Goal: Task Accomplishment & Management: Use online tool/utility

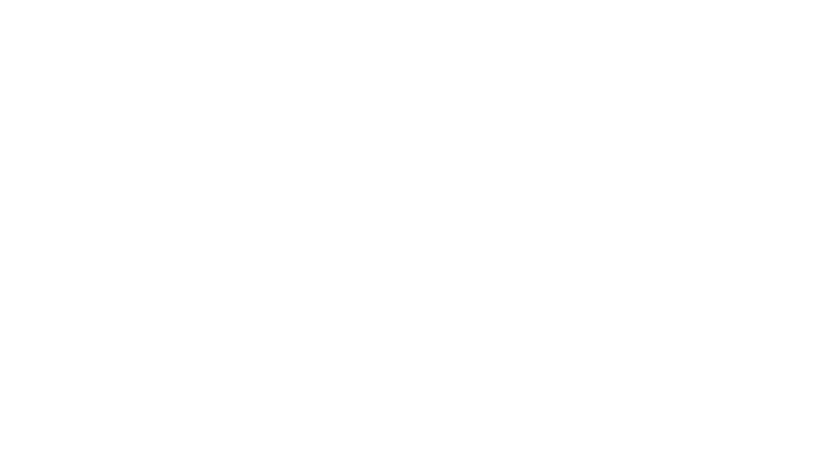
click at [535, 4] on html at bounding box center [414, 2] width 828 height 4
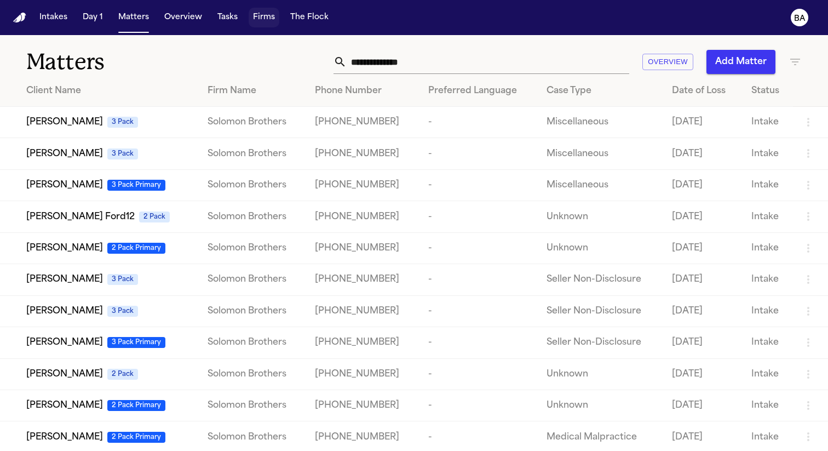
click at [257, 14] on button "Firms" at bounding box center [264, 18] width 31 height 20
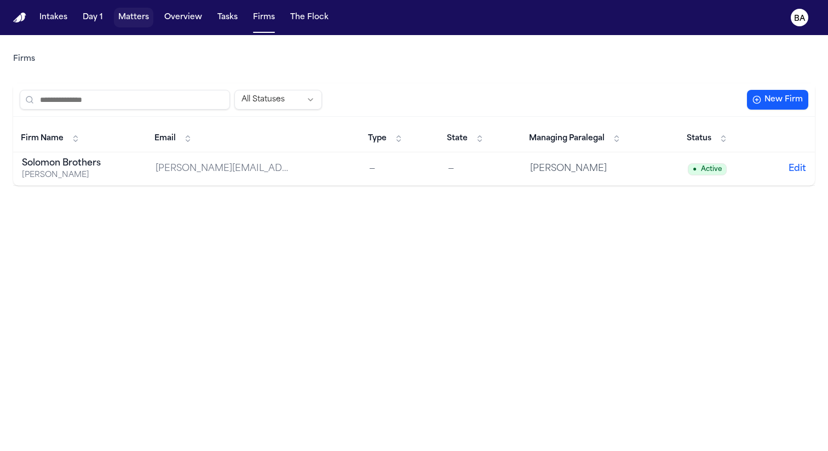
click at [137, 19] on button "Matters" at bounding box center [133, 18] width 39 height 20
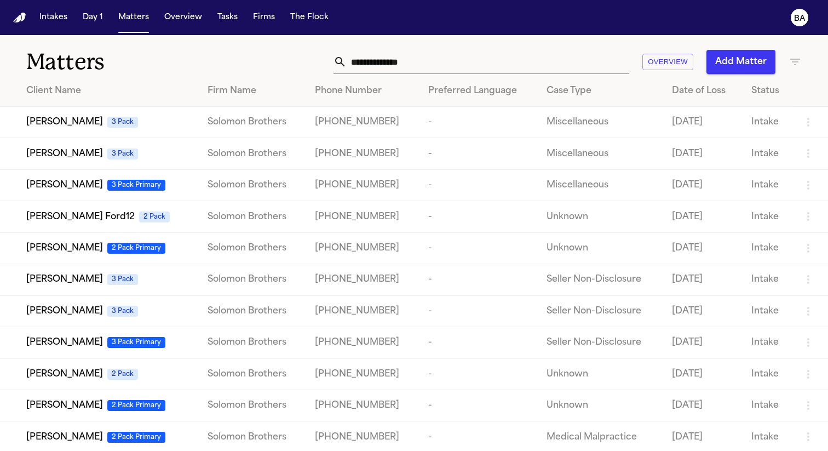
click at [67, 189] on span "Robert Durham" at bounding box center [64, 185] width 77 height 13
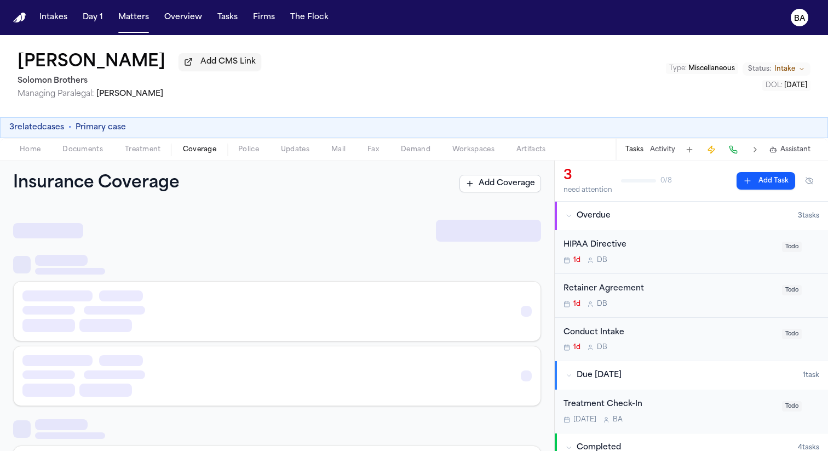
click at [202, 154] on span "Coverage" at bounding box center [199, 149] width 33 height 9
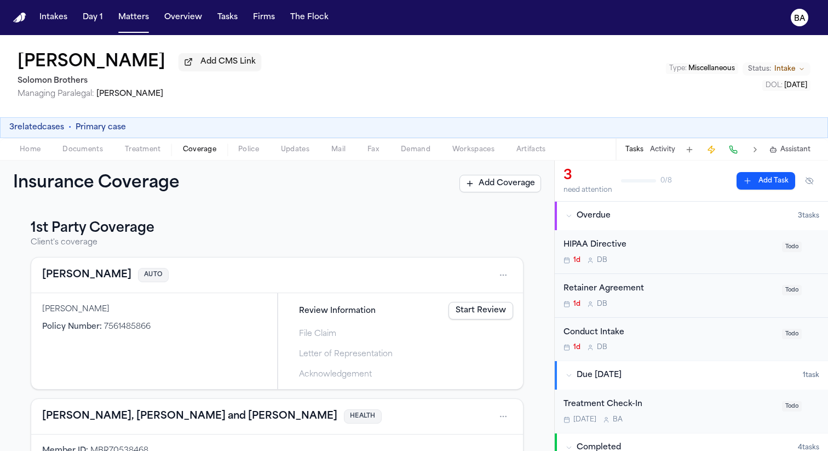
click at [469, 309] on link "Start Review" at bounding box center [481, 311] width 65 height 18
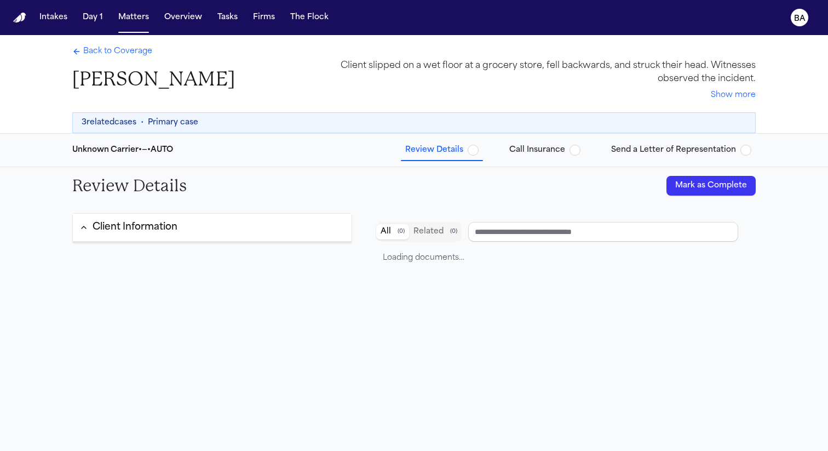
type input "**********"
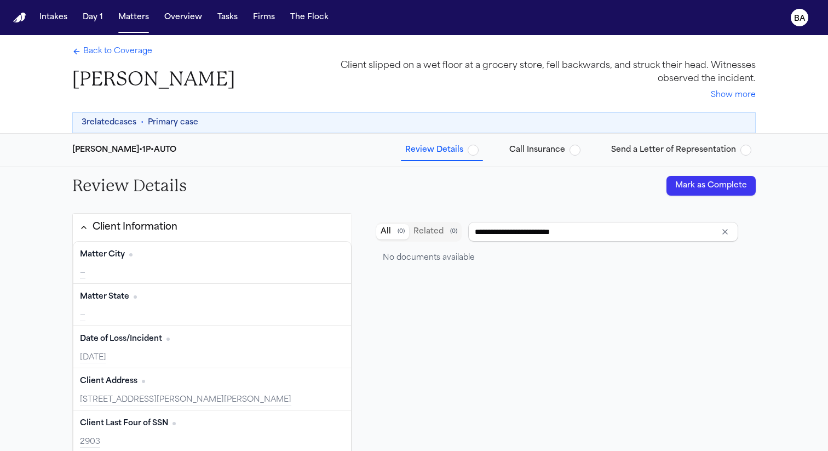
click at [610, 149] on div "Review Details Call Insurance Send a Letter of Representation" at bounding box center [578, 150] width 355 height 20
click at [621, 152] on span "Send a Letter of Representation" at bounding box center [673, 150] width 125 height 11
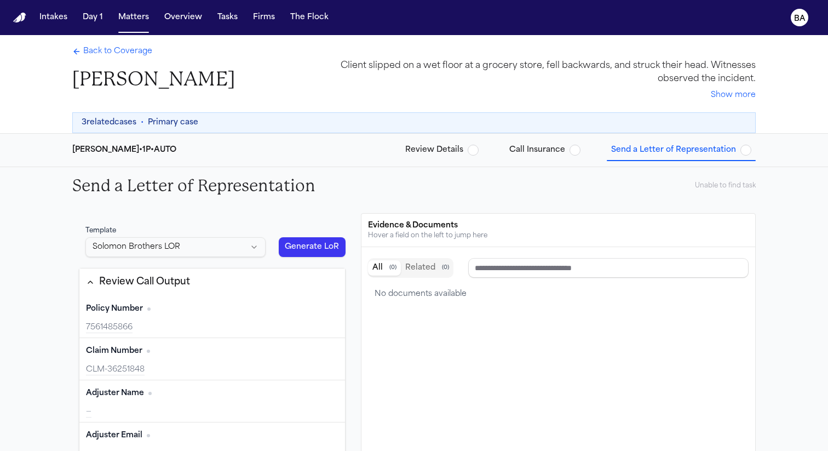
click at [205, 248] on html "Intakes Day 1 Matters Overview Tasks Firms The Flock BA Back to Coverage Robert…" at bounding box center [414, 225] width 828 height 451
click at [272, 202] on html "Intakes Day 1 Matters Overview Tasks Firms The Flock BA Back to Coverage Robert…" at bounding box center [414, 225] width 828 height 451
click at [138, 48] on span "Back to Coverage" at bounding box center [117, 51] width 69 height 11
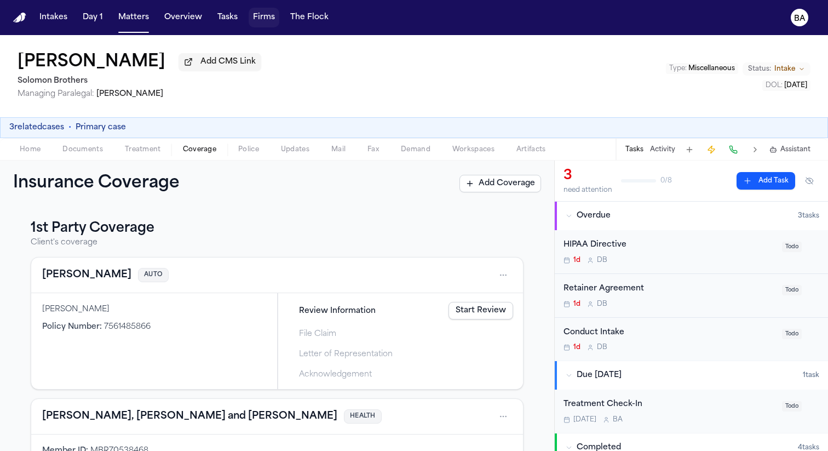
click at [261, 16] on button "Firms" at bounding box center [264, 18] width 31 height 20
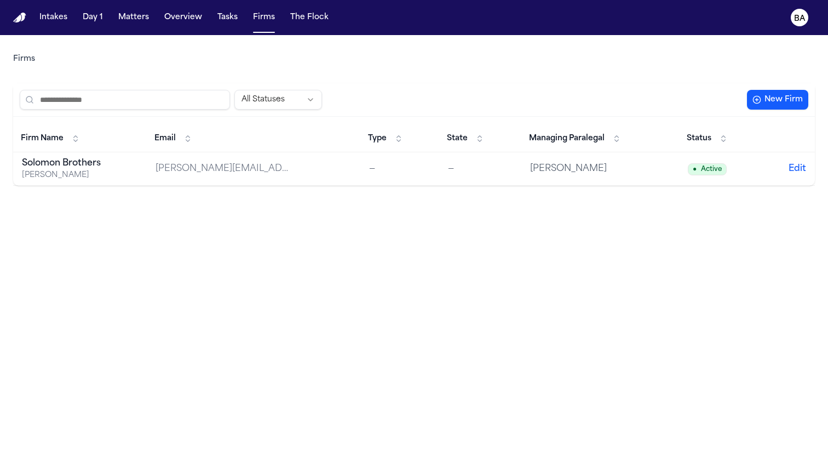
click at [106, 165] on div "Solomon Brothers" at bounding box center [80, 163] width 116 height 13
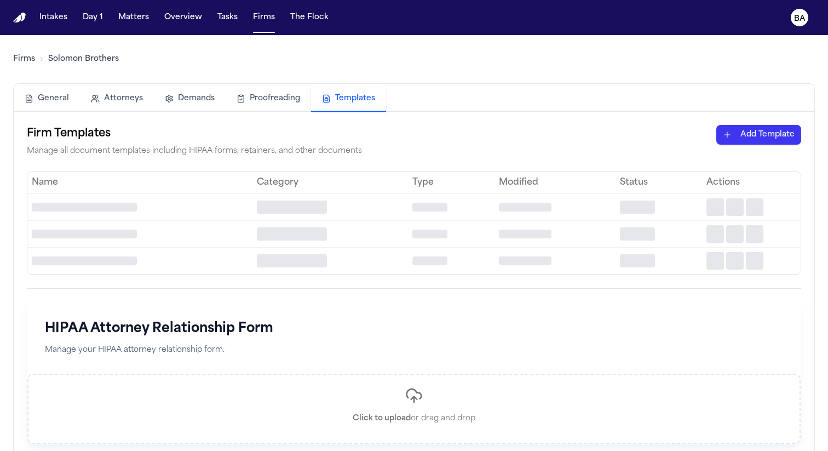
click at [350, 101] on button "Templates" at bounding box center [348, 99] width 75 height 25
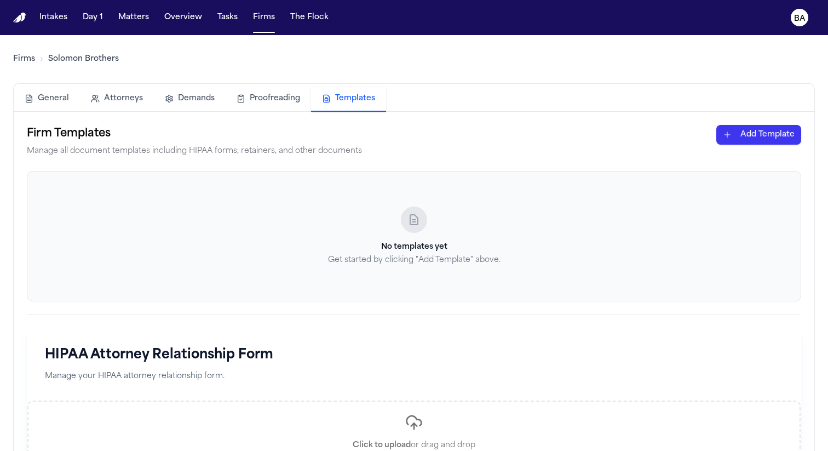
click at [778, 138] on html "Intakes Day 1 Matters Overview Tasks Firms The Flock BA Firms Solomon Brothers …" at bounding box center [414, 225] width 828 height 451
click at [763, 134] on html "Intakes Day 1 Matters Overview Tasks Firms The Flock BA Firms Solomon Brothers …" at bounding box center [414, 225] width 828 height 451
click at [754, 139] on html "Intakes Day 1 Matters Overview Tasks Firms The Flock BA Firms Solomon Brothers …" at bounding box center [414, 225] width 828 height 451
click at [734, 216] on div "Other Document" at bounding box center [739, 211] width 117 height 18
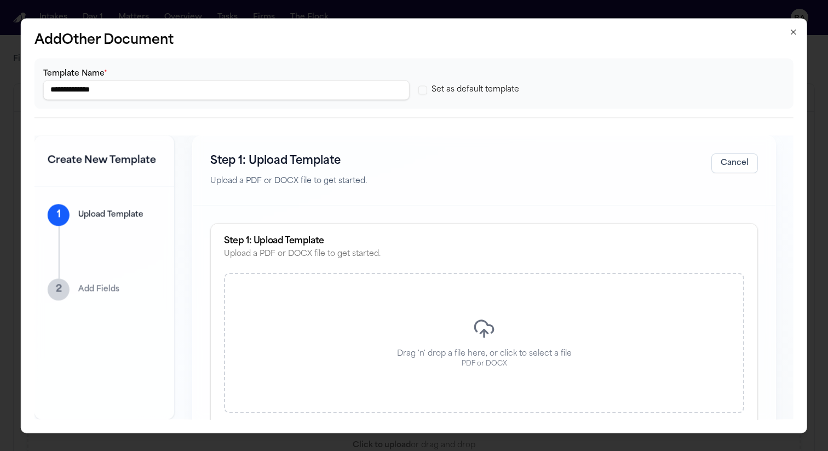
scroll to position [26, 0]
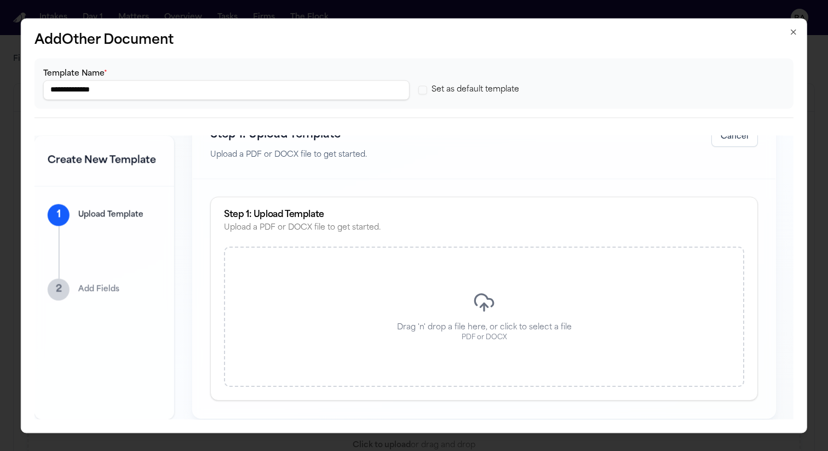
click at [795, 32] on icon "button" at bounding box center [794, 32] width 4 height 4
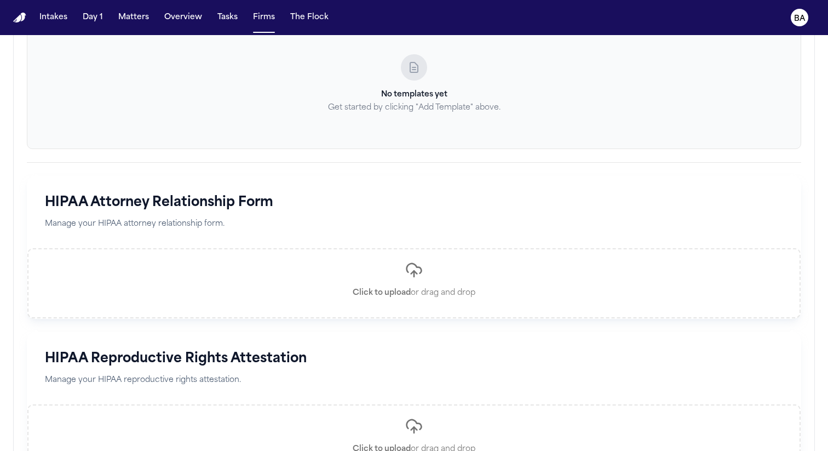
scroll to position [44, 0]
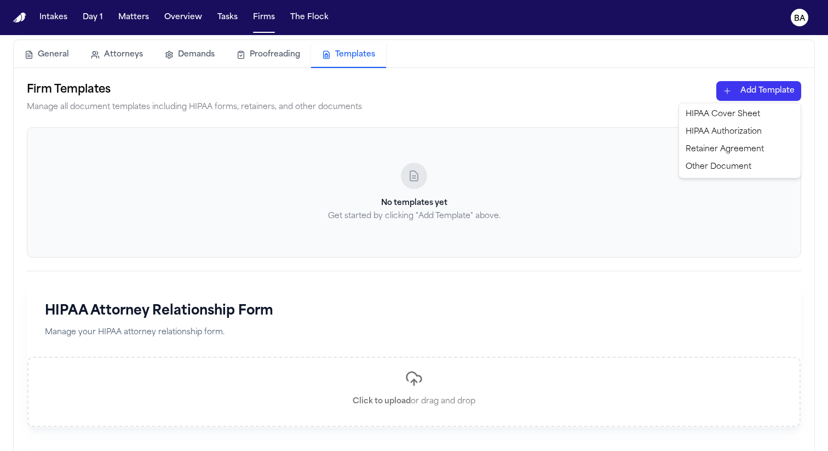
click at [734, 92] on html "Intakes Day 1 Matters Overview Tasks Firms The Flock BA Firms Solomon Brothers …" at bounding box center [414, 225] width 828 height 451
click at [537, 107] on html "Intakes Day 1 Matters Overview Tasks Firms The Flock BA Firms Solomon Brothers …" at bounding box center [414, 225] width 828 height 451
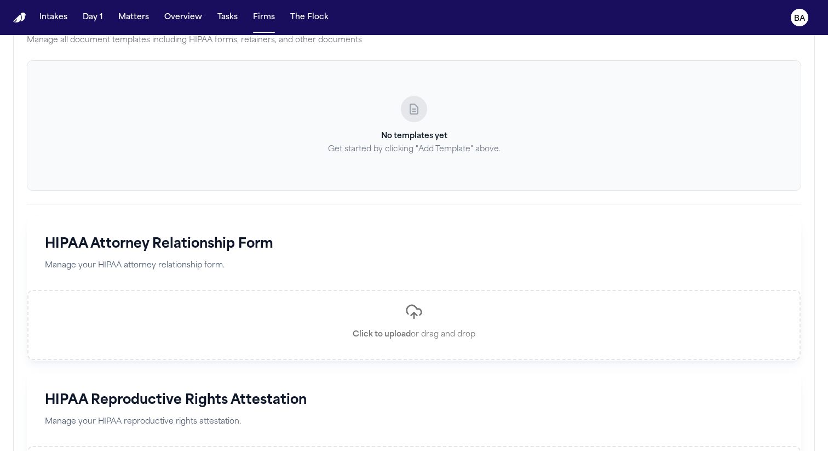
scroll to position [190, 0]
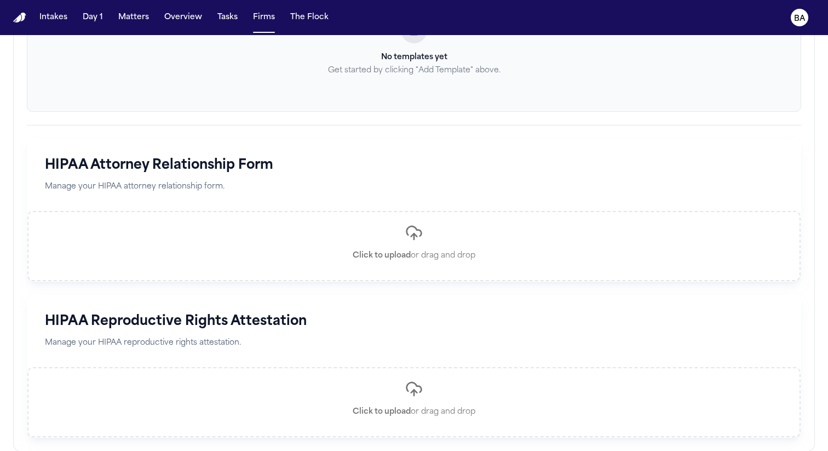
click at [203, 168] on h1 "HIPAA Attorney Relationship Form" at bounding box center [414, 166] width 738 height 18
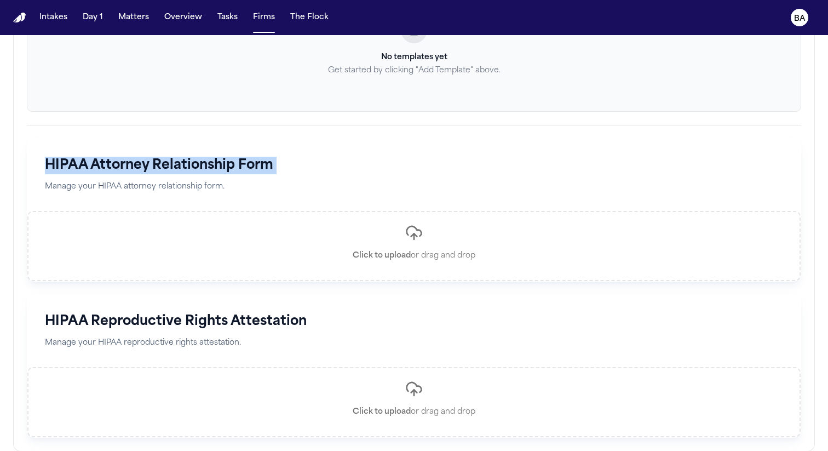
click at [202, 320] on h1 "HIPAA Reproductive Rights Attestation" at bounding box center [414, 322] width 738 height 18
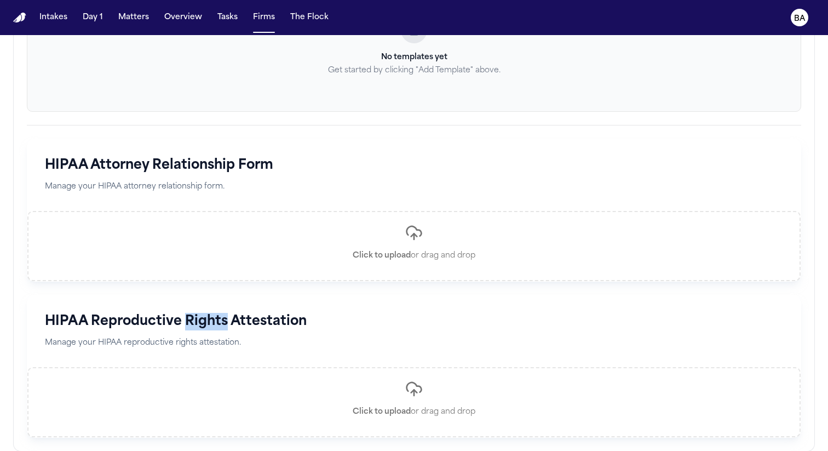
click at [202, 320] on h1 "HIPAA Reproductive Rights Attestation" at bounding box center [414, 322] width 738 height 18
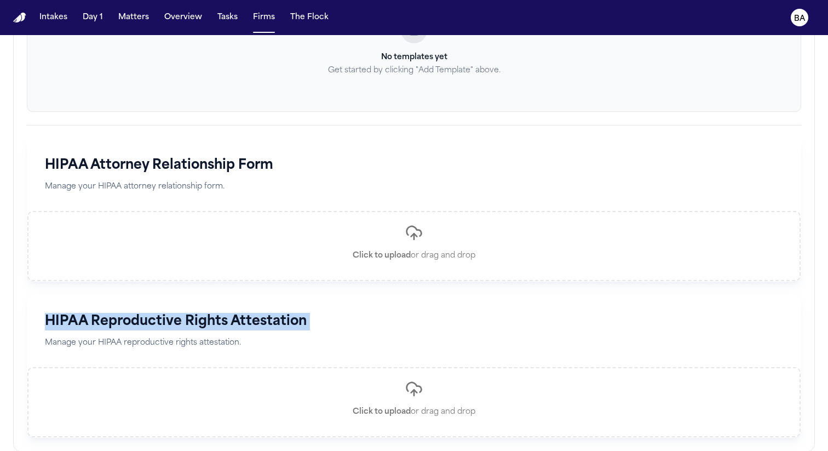
click at [202, 320] on h1 "HIPAA Reproductive Rights Attestation" at bounding box center [414, 322] width 738 height 18
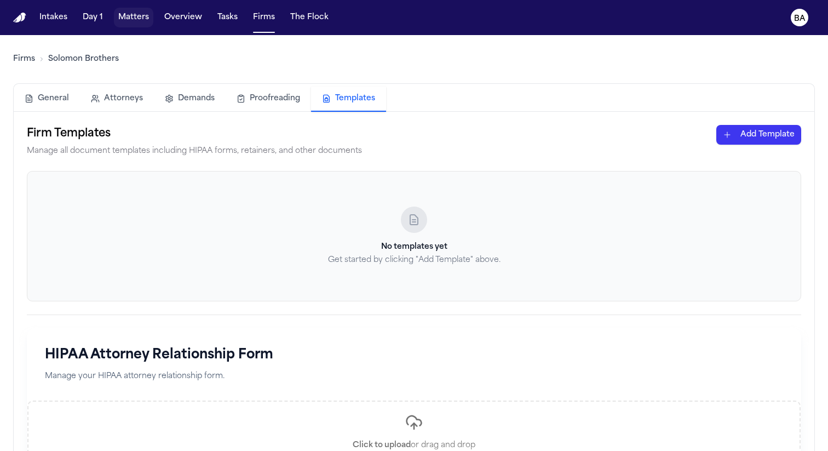
click at [129, 19] on button "Matters" at bounding box center [133, 18] width 39 height 20
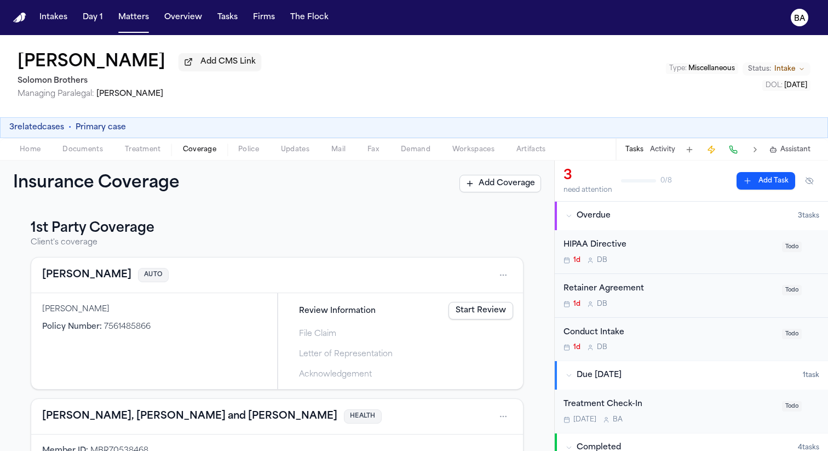
click at [470, 312] on link "Start Review" at bounding box center [481, 311] width 65 height 18
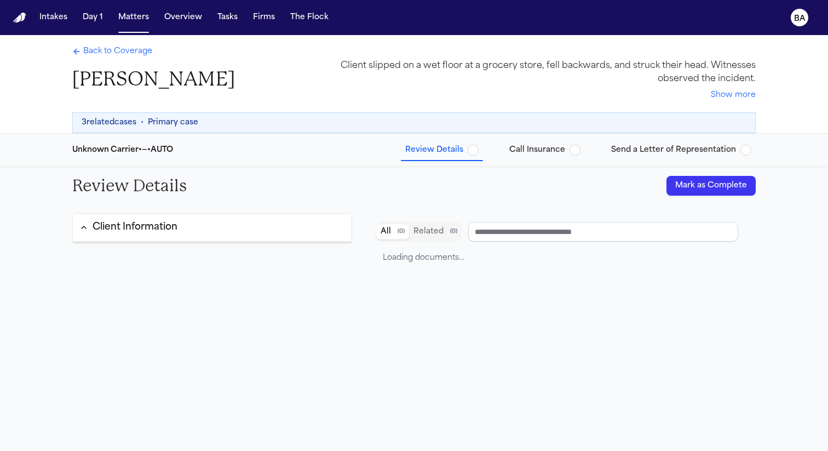
type input "**********"
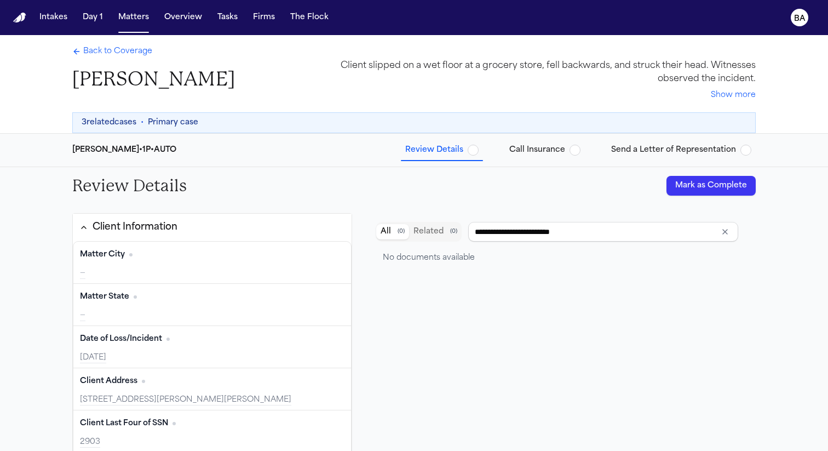
click at [614, 142] on button "Send a Letter of Representation" at bounding box center [681, 150] width 149 height 20
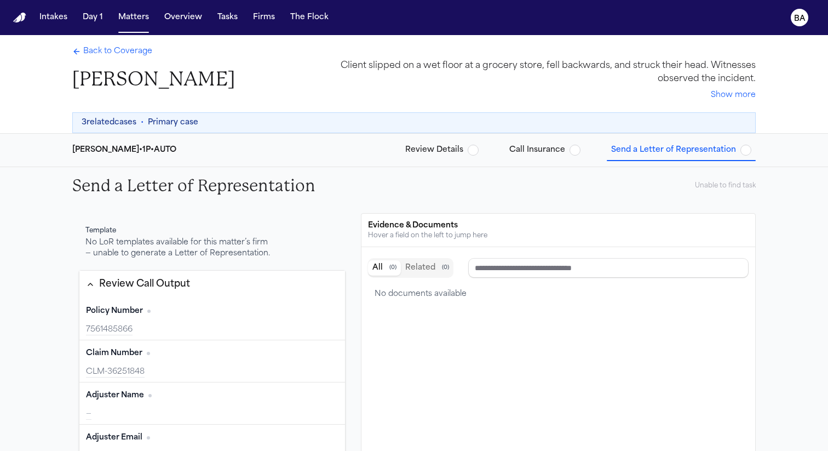
click at [180, 262] on div "Template No LoR templates available for this matter’s firm — unable to generate…" at bounding box center [179, 243] width 200 height 46
click at [181, 258] on div "No LoR templates available for this matter’s firm — unable to generate a Letter…" at bounding box center [178, 248] width 187 height 22
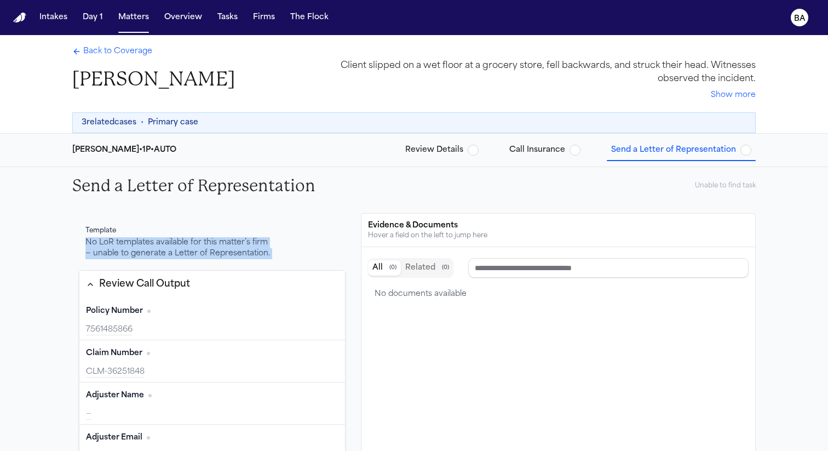
click at [150, 152] on div "Nelson-Solomon • 1P • AUTO" at bounding box center [124, 150] width 104 height 11
click at [310, 176] on h2 "Send a Letter of Representation" at bounding box center [193, 186] width 243 height 20
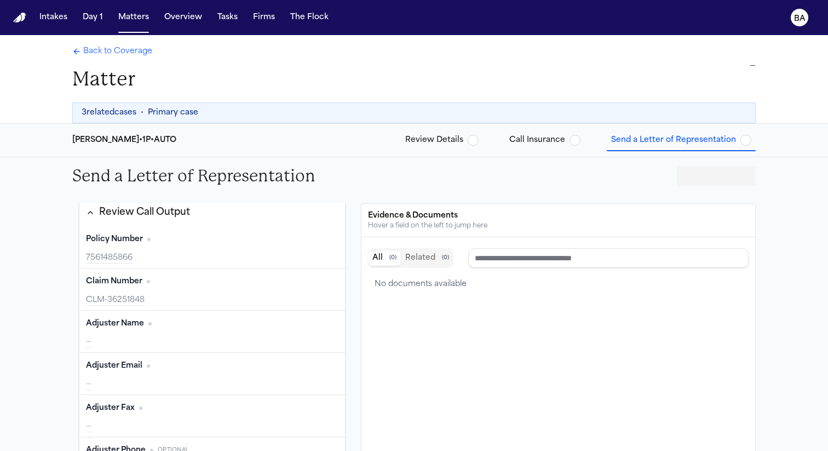
scroll to position [139, 0]
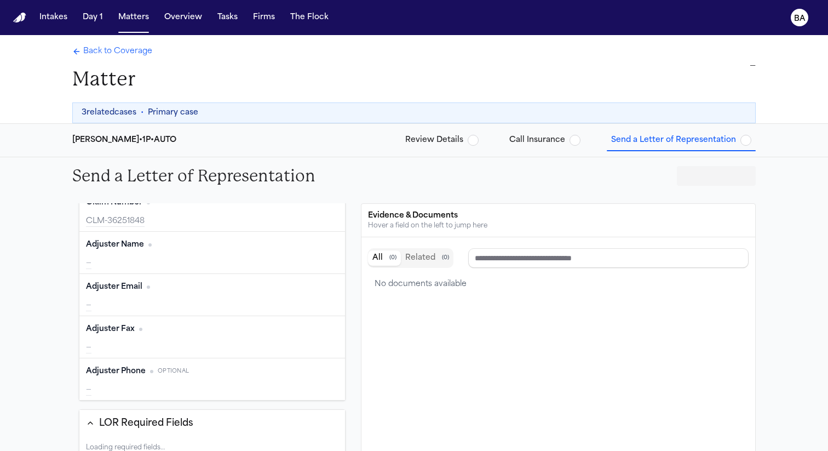
type input "**********"
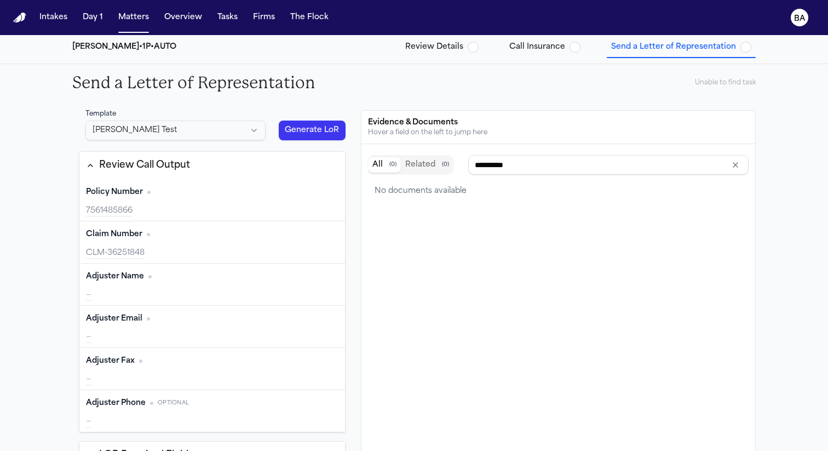
scroll to position [14, 0]
click at [179, 131] on html "Intakes Day 1 Matters Overview Tasks Firms The Flock BA Back to Coverage Robert…" at bounding box center [414, 225] width 828 height 451
click at [45, 169] on html "Intakes Day 1 Matters Overview Tasks Firms The Flock BA Back to Coverage Robert…" at bounding box center [414, 225] width 828 height 451
click at [113, 164] on div "Review Call Output" at bounding box center [144, 165] width 91 height 14
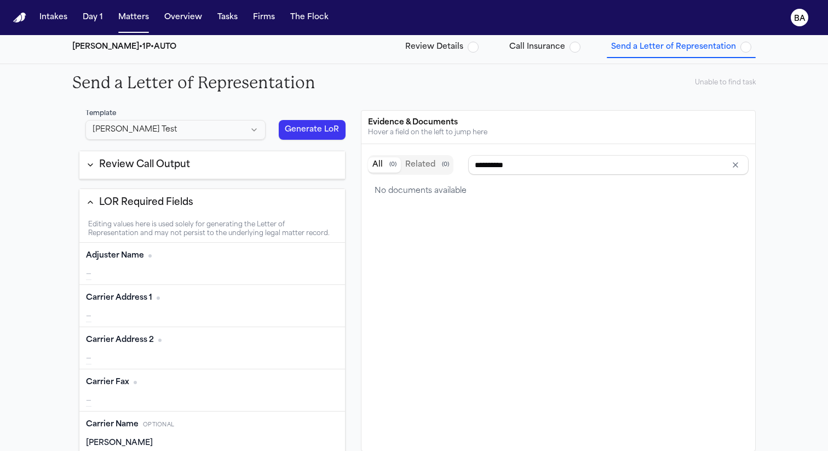
click at [113, 164] on div "Review Call Output" at bounding box center [144, 165] width 91 height 14
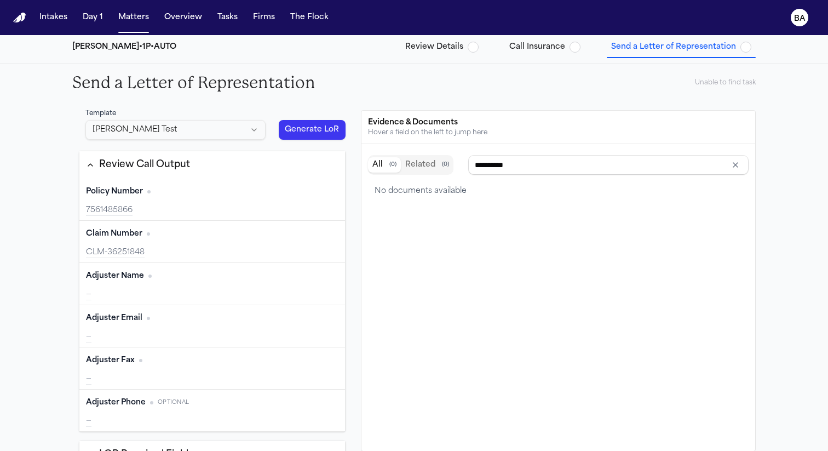
scroll to position [52, 0]
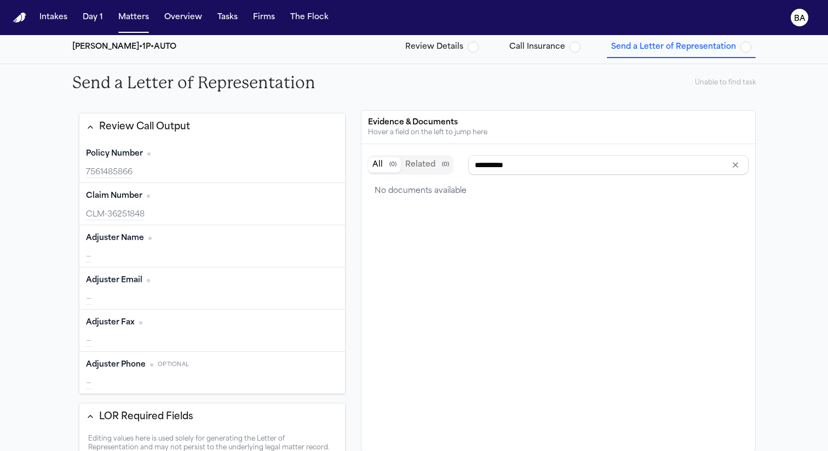
type input "**********"
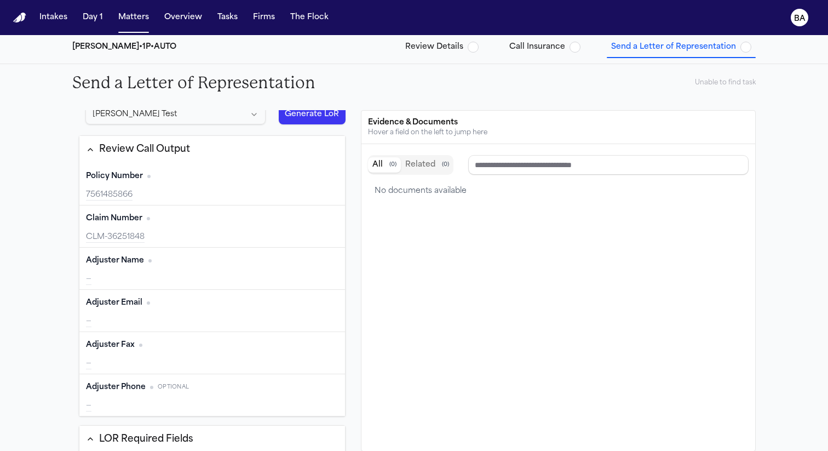
scroll to position [12, 0]
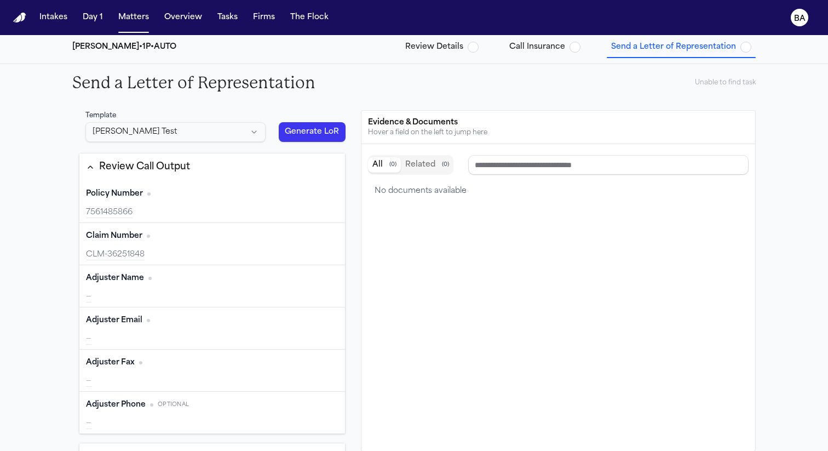
type input "**********"
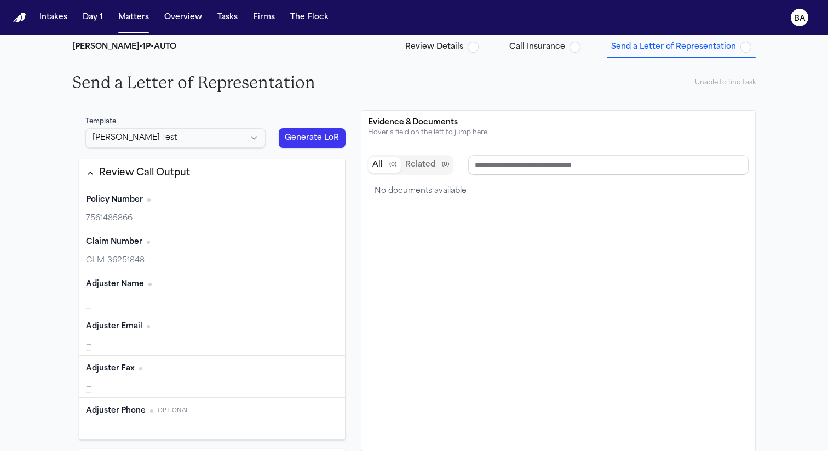
type input "**********"
click at [256, 177] on button "Review Call Output" at bounding box center [212, 172] width 266 height 27
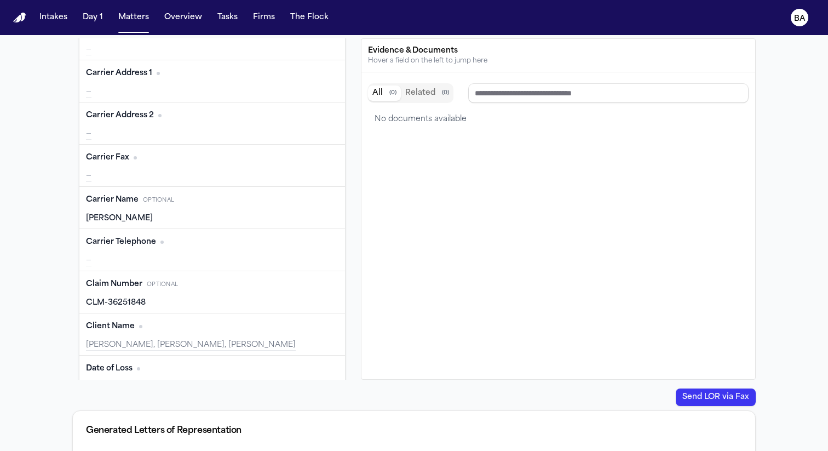
scroll to position [196, 0]
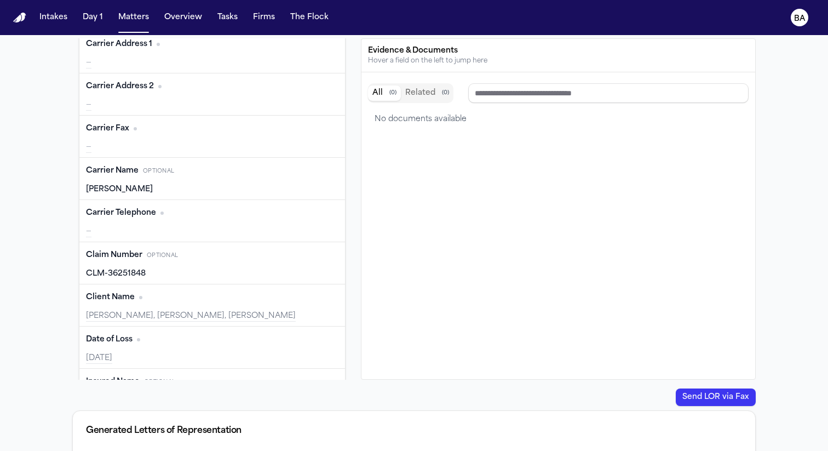
type input "**********"
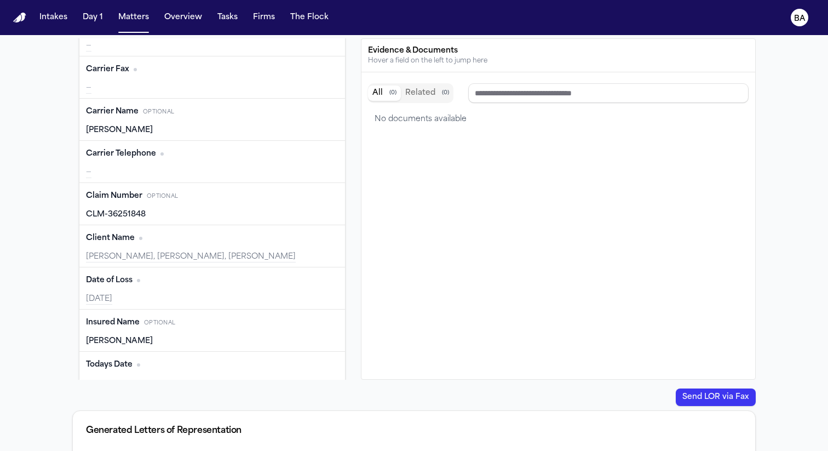
scroll to position [276, 0]
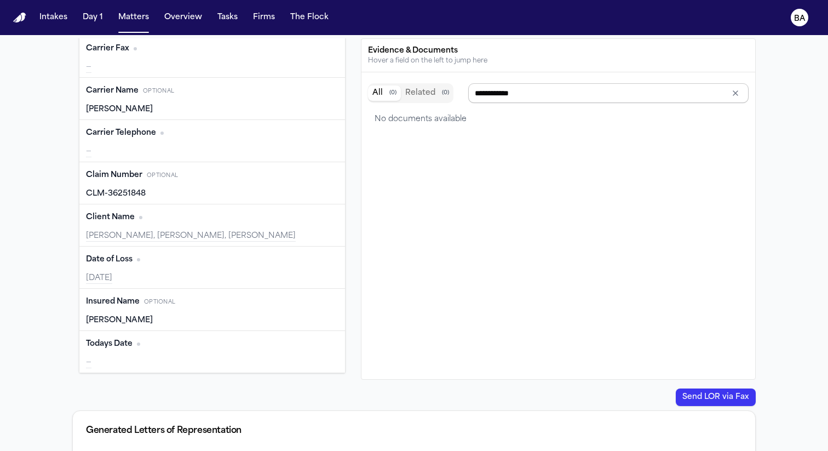
type input "**********"
click at [321, 94] on button "Edit" at bounding box center [324, 91] width 27 height 18
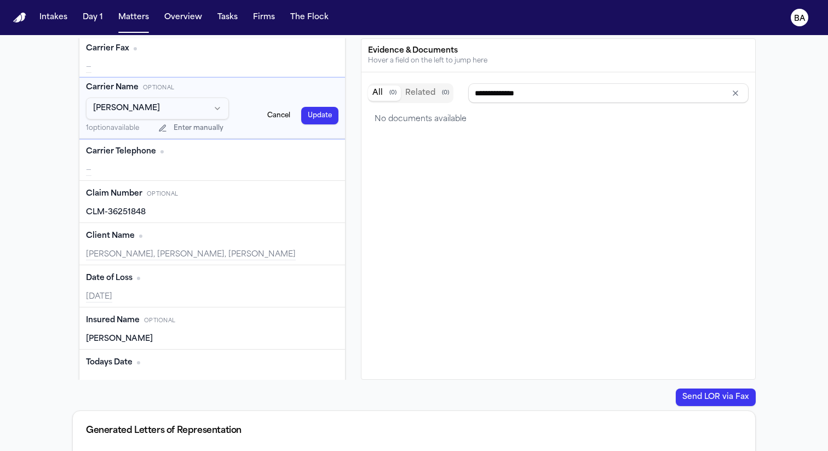
click at [193, 106] on html "Intakes Day 1 Matters Overview Tasks Firms The Flock BA Back to Coverage Robert…" at bounding box center [414, 225] width 828 height 451
click at [192, 107] on html "Intakes Day 1 Matters Overview Tasks Firms The Flock BA Back to Coverage Robert…" at bounding box center [414, 225] width 828 height 451
click at [175, 133] on button "Enter manually" at bounding box center [191, 128] width 76 height 11
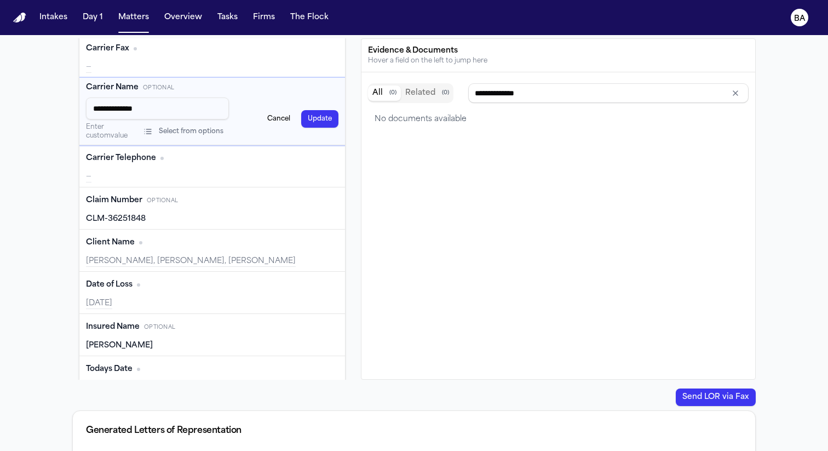
click at [154, 108] on input "**********" at bounding box center [157, 109] width 143 height 22
click at [317, 119] on button "Update" at bounding box center [319, 119] width 37 height 18
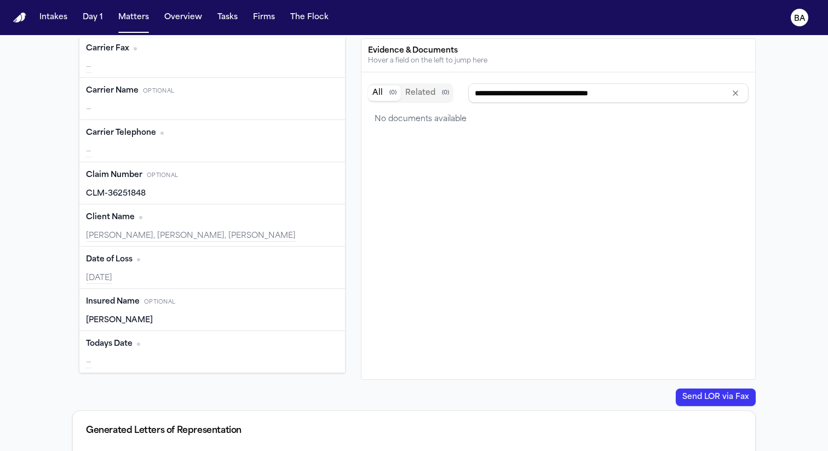
click at [323, 221] on button "Edit" at bounding box center [324, 218] width 27 height 18
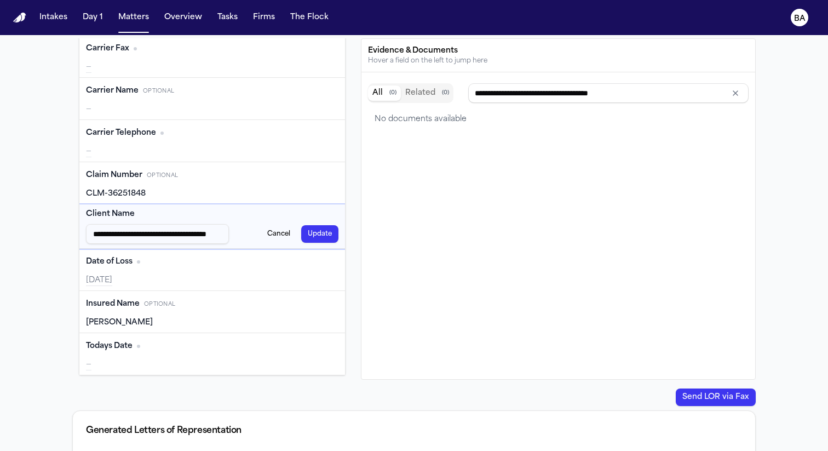
scroll to position [0, 48]
click at [273, 233] on button "Cancel" at bounding box center [279, 234] width 36 height 18
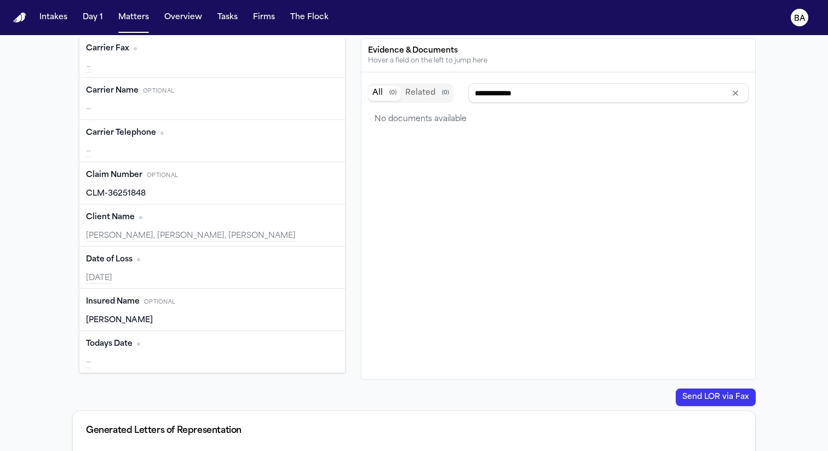
scroll to position [208, 0]
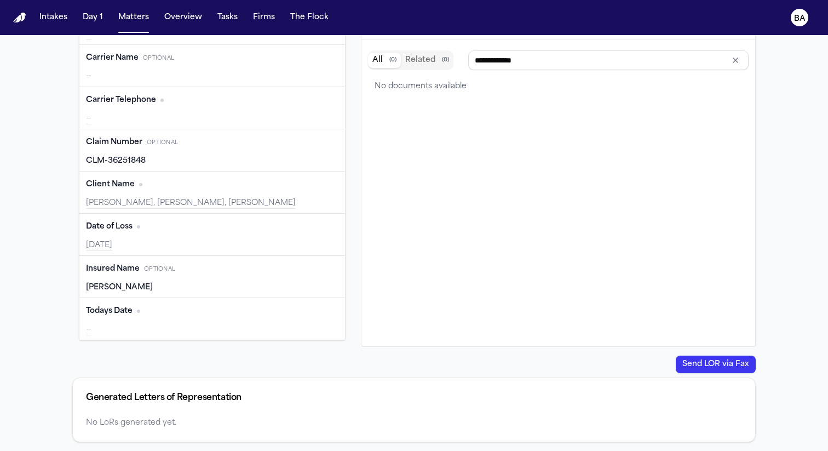
type input "**********"
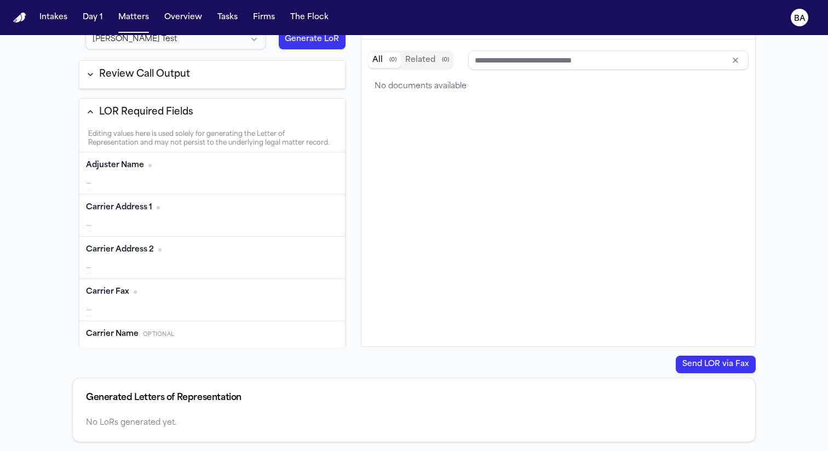
scroll to position [0, 0]
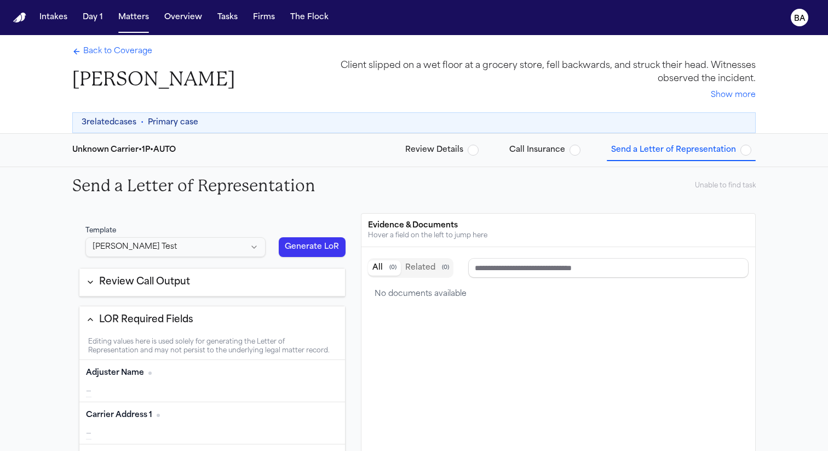
click at [302, 250] on button "Generate LoR" at bounding box center [312, 247] width 67 height 20
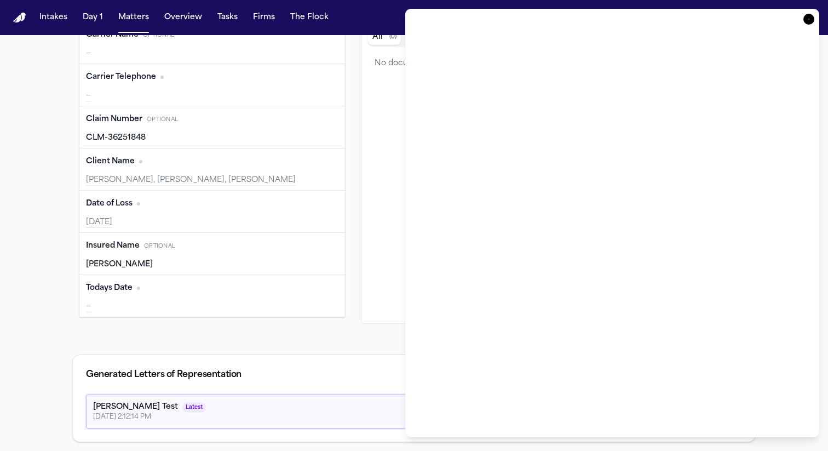
scroll to position [210, 0]
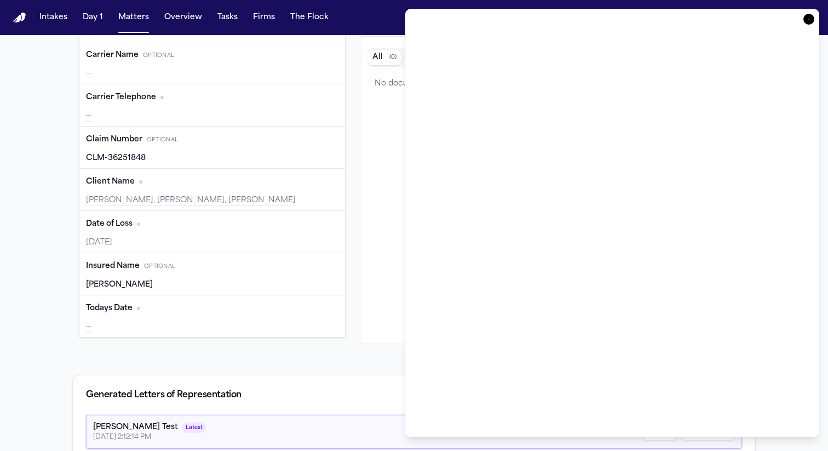
type input "**********"
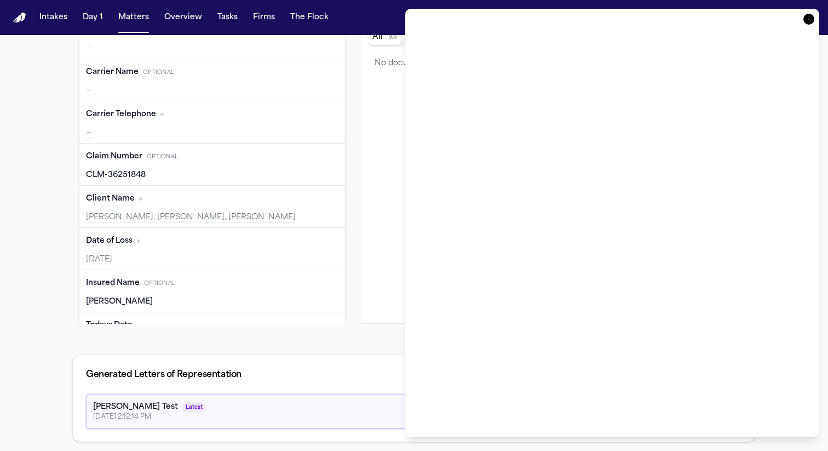
scroll to position [225, 0]
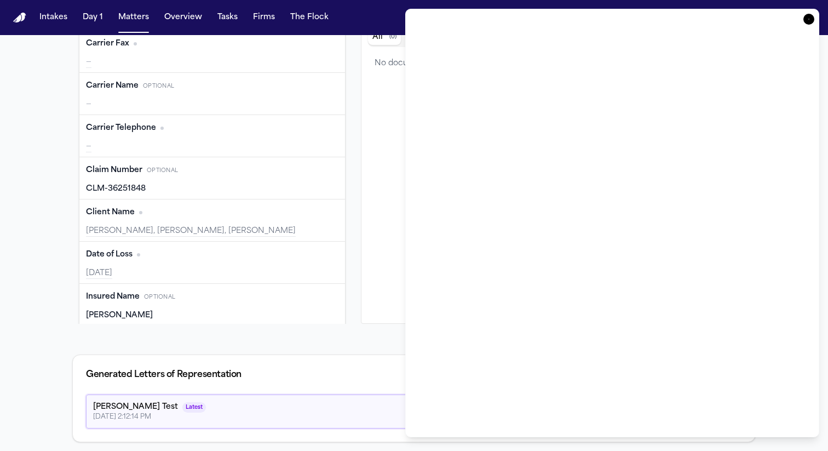
type input "**********"
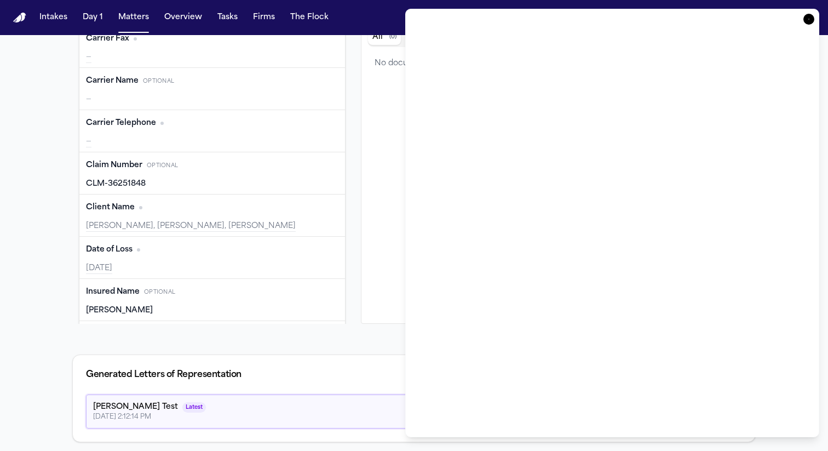
scroll to position [276, 0]
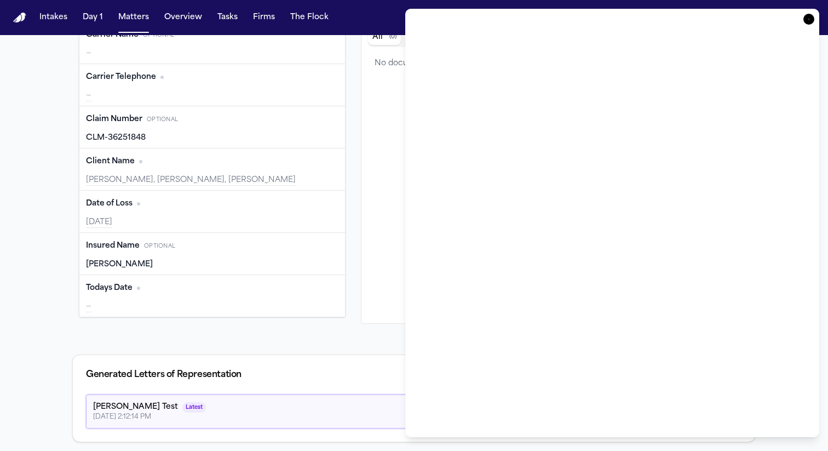
type input "**********"
